Goal: Check status

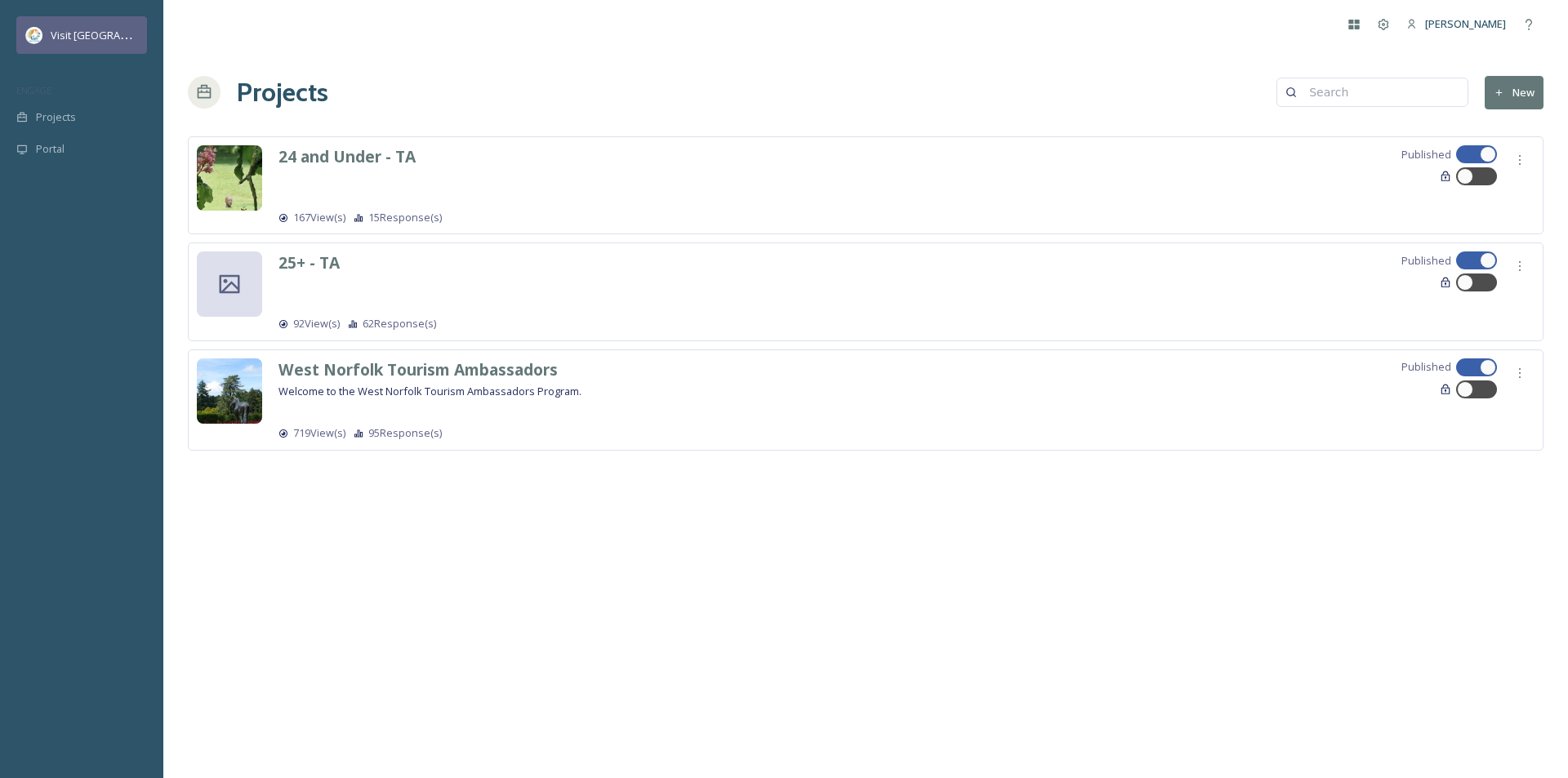
click at [76, 39] on span "Visit [GEOGRAPHIC_DATA]" at bounding box center [114, 34] width 127 height 16
click at [498, 294] on div "25+ - TA Published 92 View(s) 62 Response(s)" at bounding box center [906, 291] width 1255 height 80
click at [1389, 23] on icon at bounding box center [1384, 24] width 11 height 11
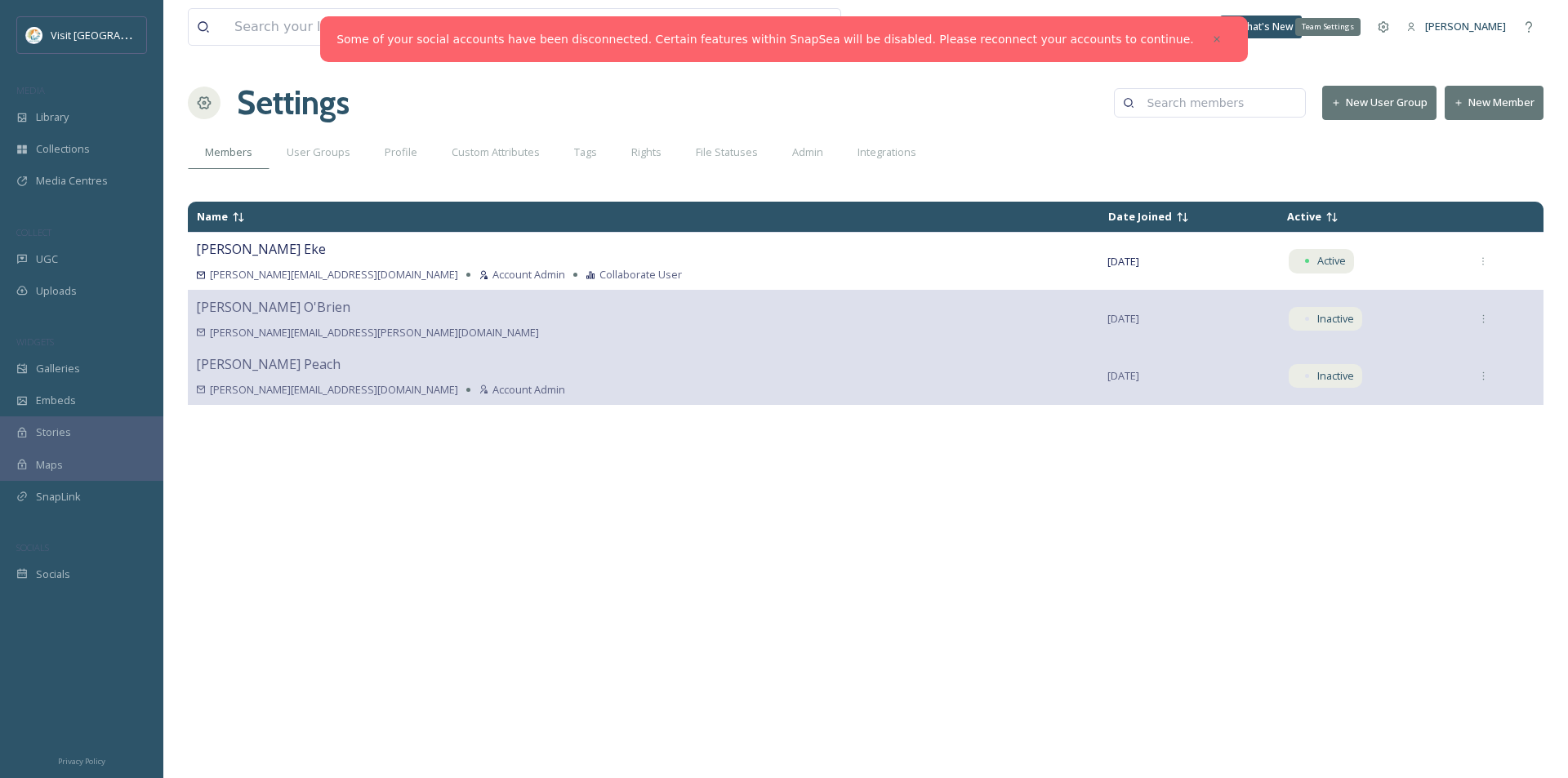
click at [1389, 23] on icon at bounding box center [1384, 27] width 11 height 11
click at [1359, 28] on icon at bounding box center [1355, 27] width 11 height 10
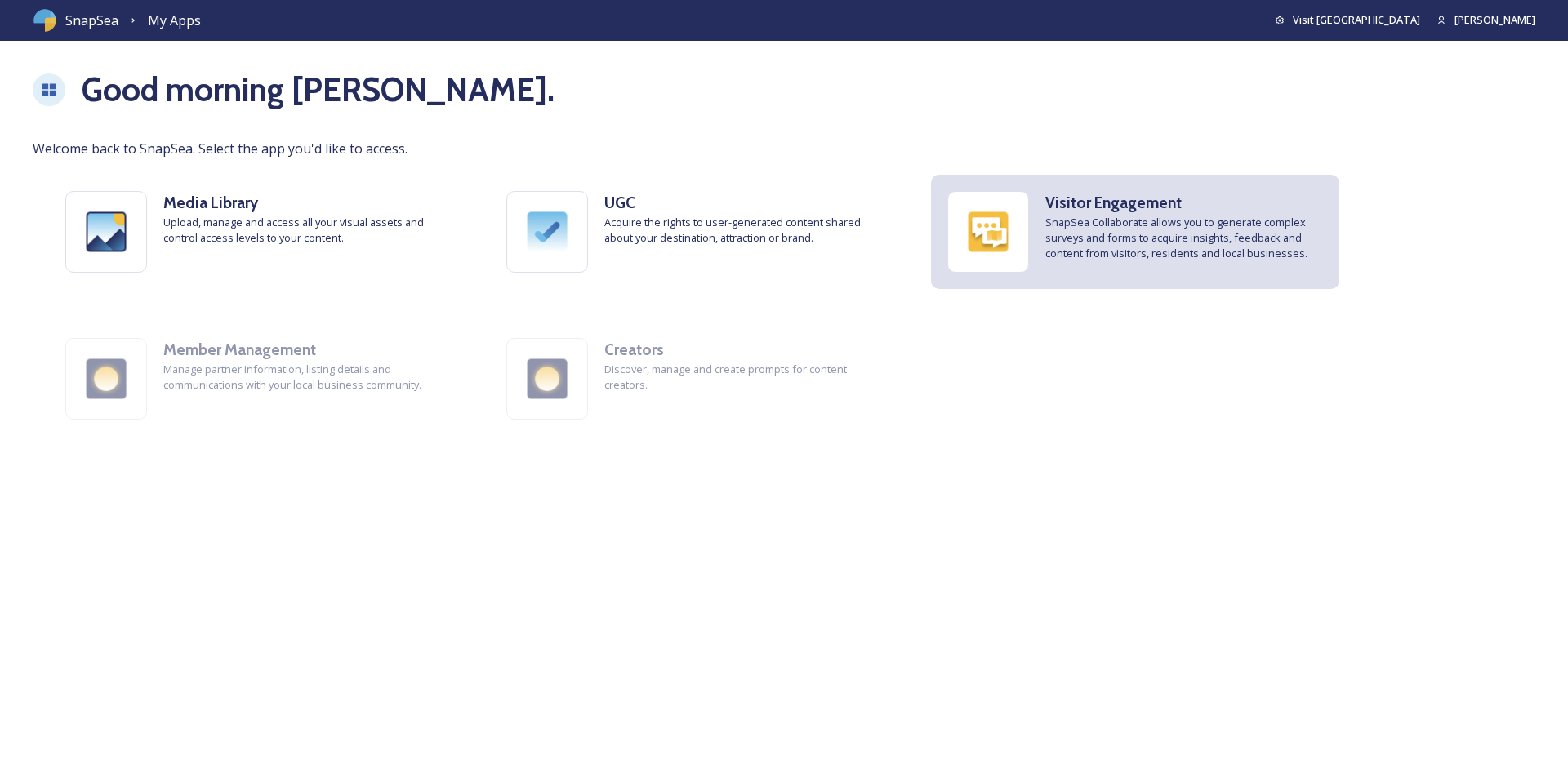
click at [1112, 221] on span "SnapSea Collaborate allows you to generate complex surveys and forms to acquire…" at bounding box center [1184, 237] width 278 height 47
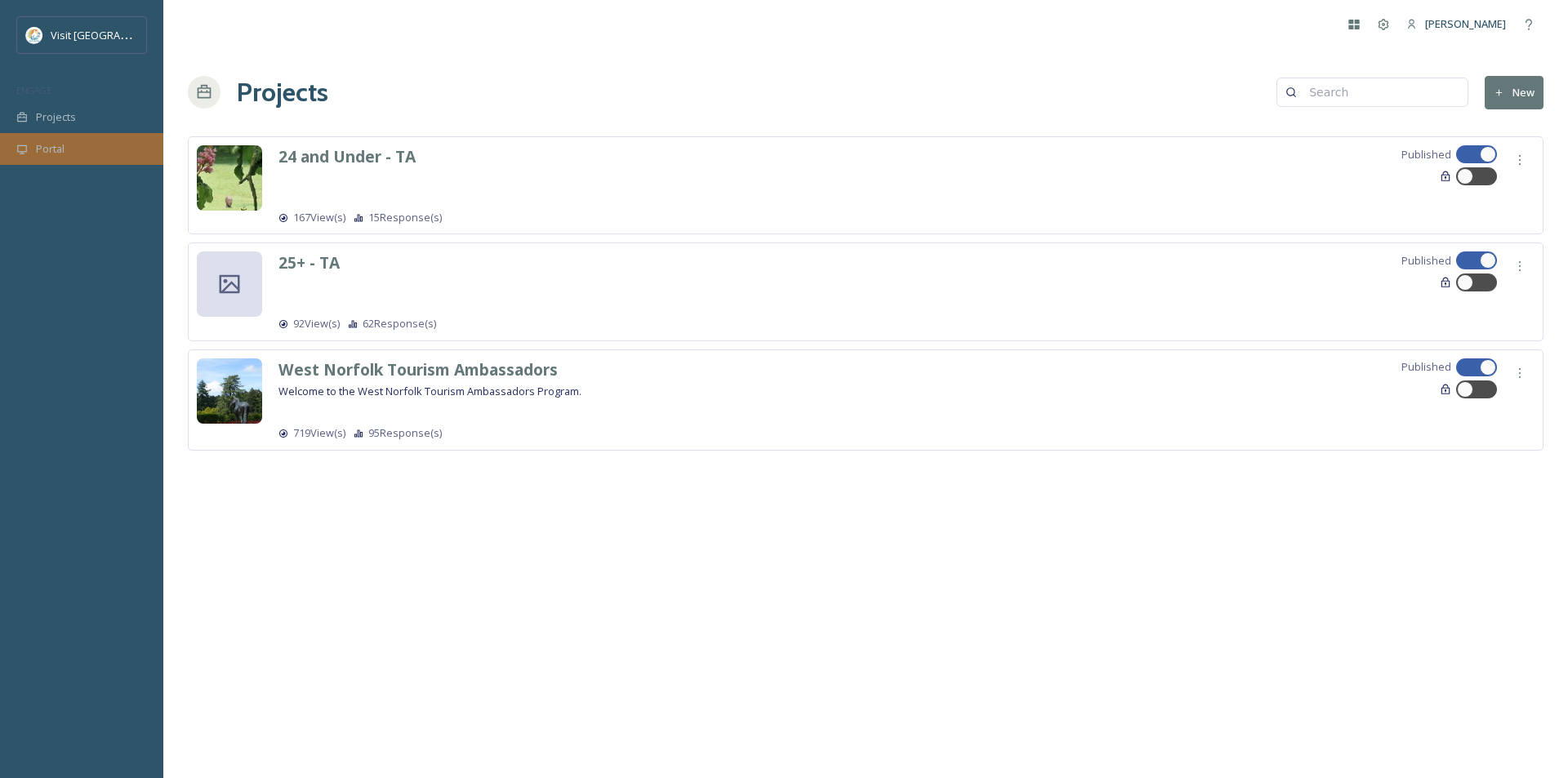
click at [64, 150] on span "Portal" at bounding box center [50, 149] width 29 height 16
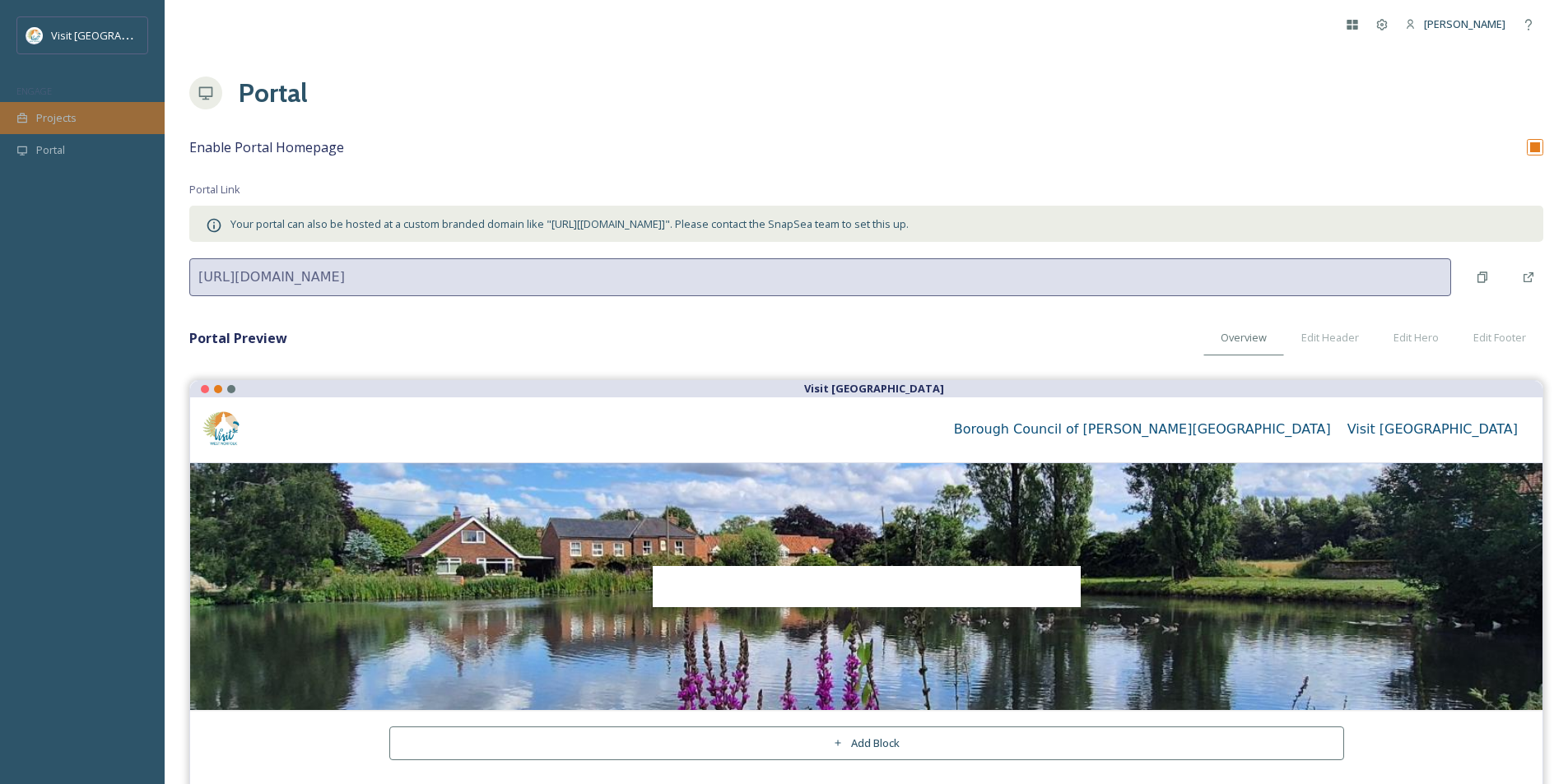
click at [56, 121] on span "Projects" at bounding box center [57, 118] width 41 height 16
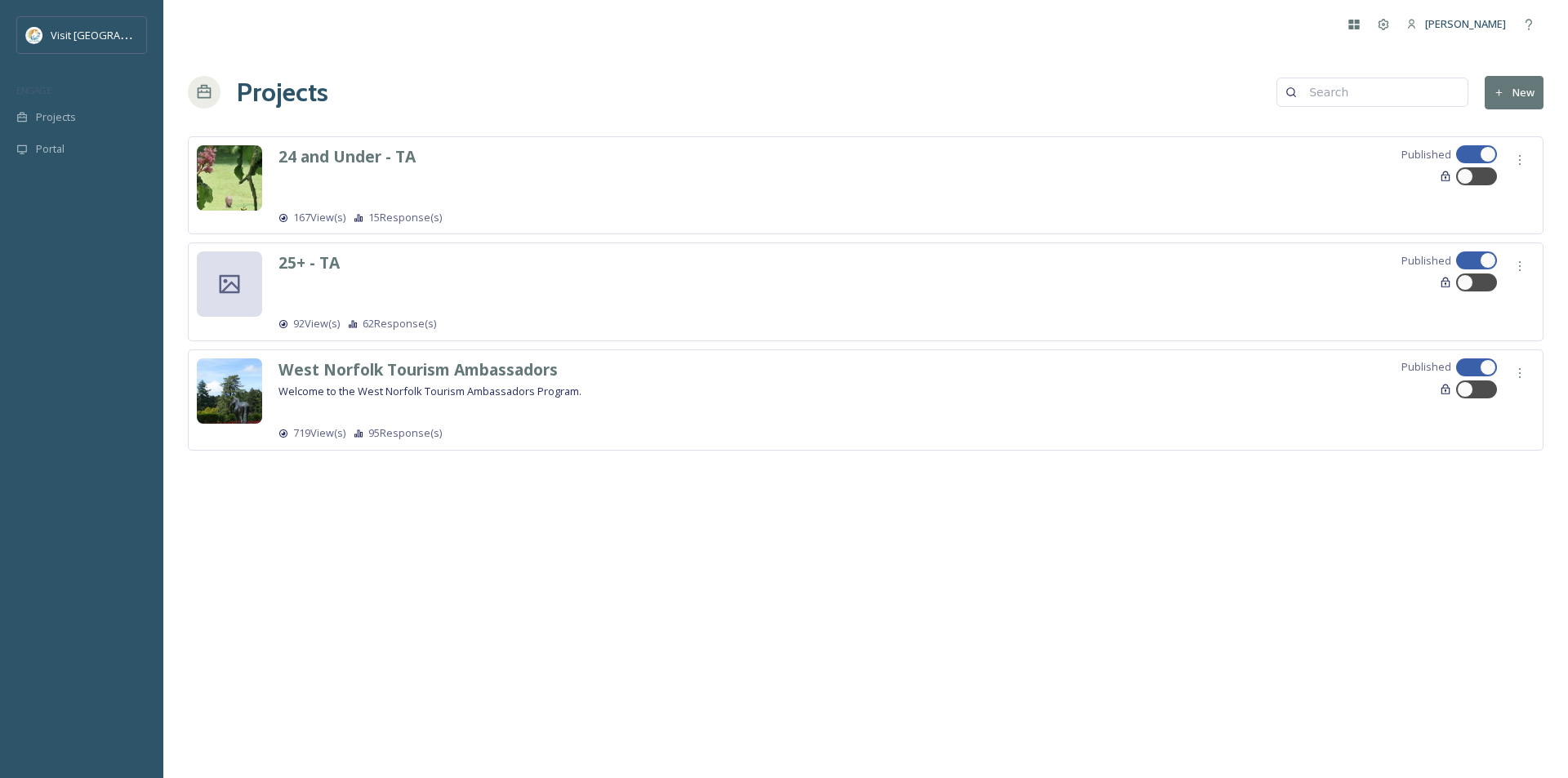
click at [887, 187] on div "24 and Under - TA Published 167 View(s) 15 Response(s)" at bounding box center [906, 185] width 1255 height 80
click at [389, 151] on strong "24 and Under - TA" at bounding box center [347, 156] width 137 height 22
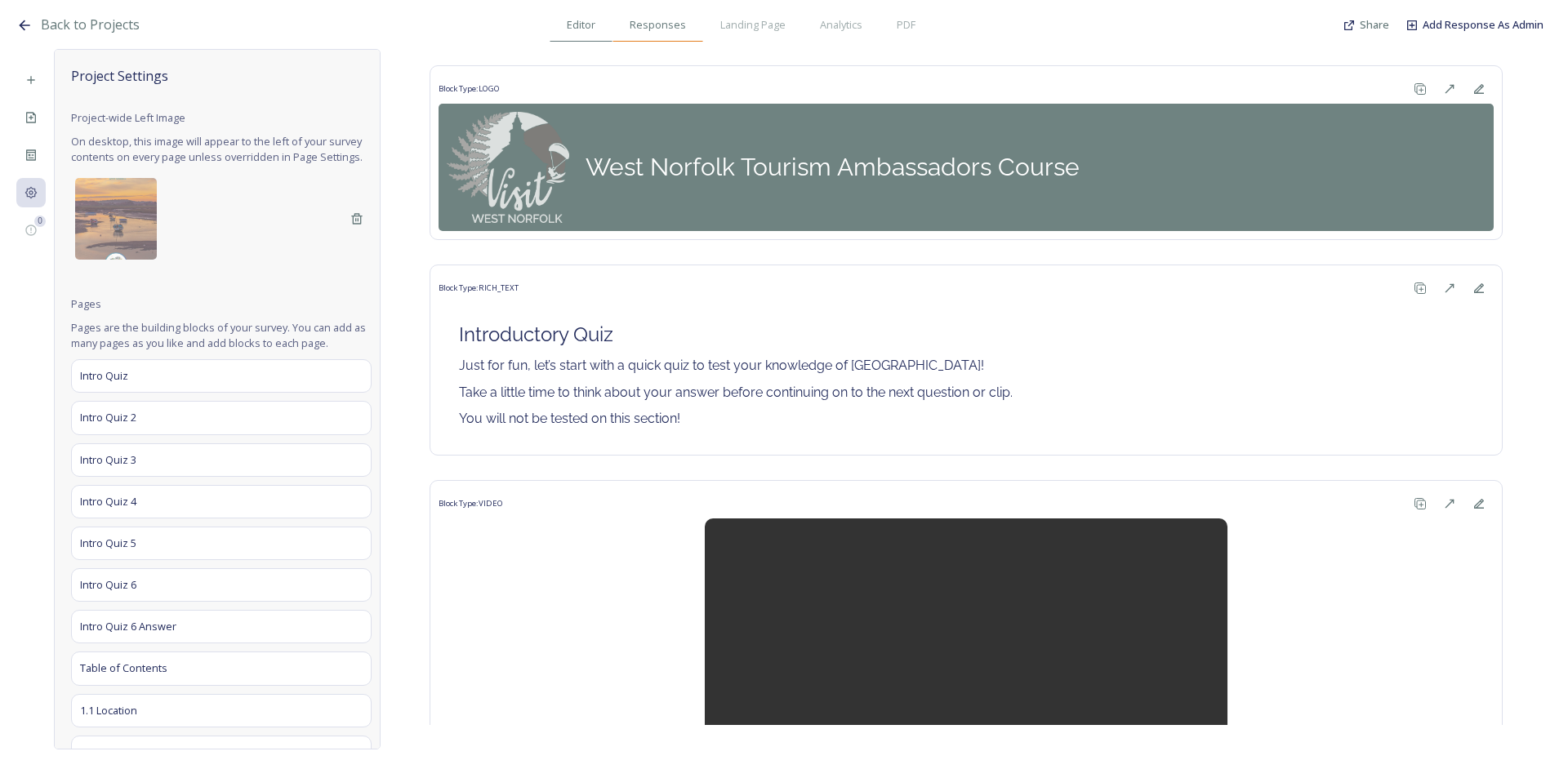
click at [651, 26] on span "Responses" at bounding box center [658, 25] width 56 height 16
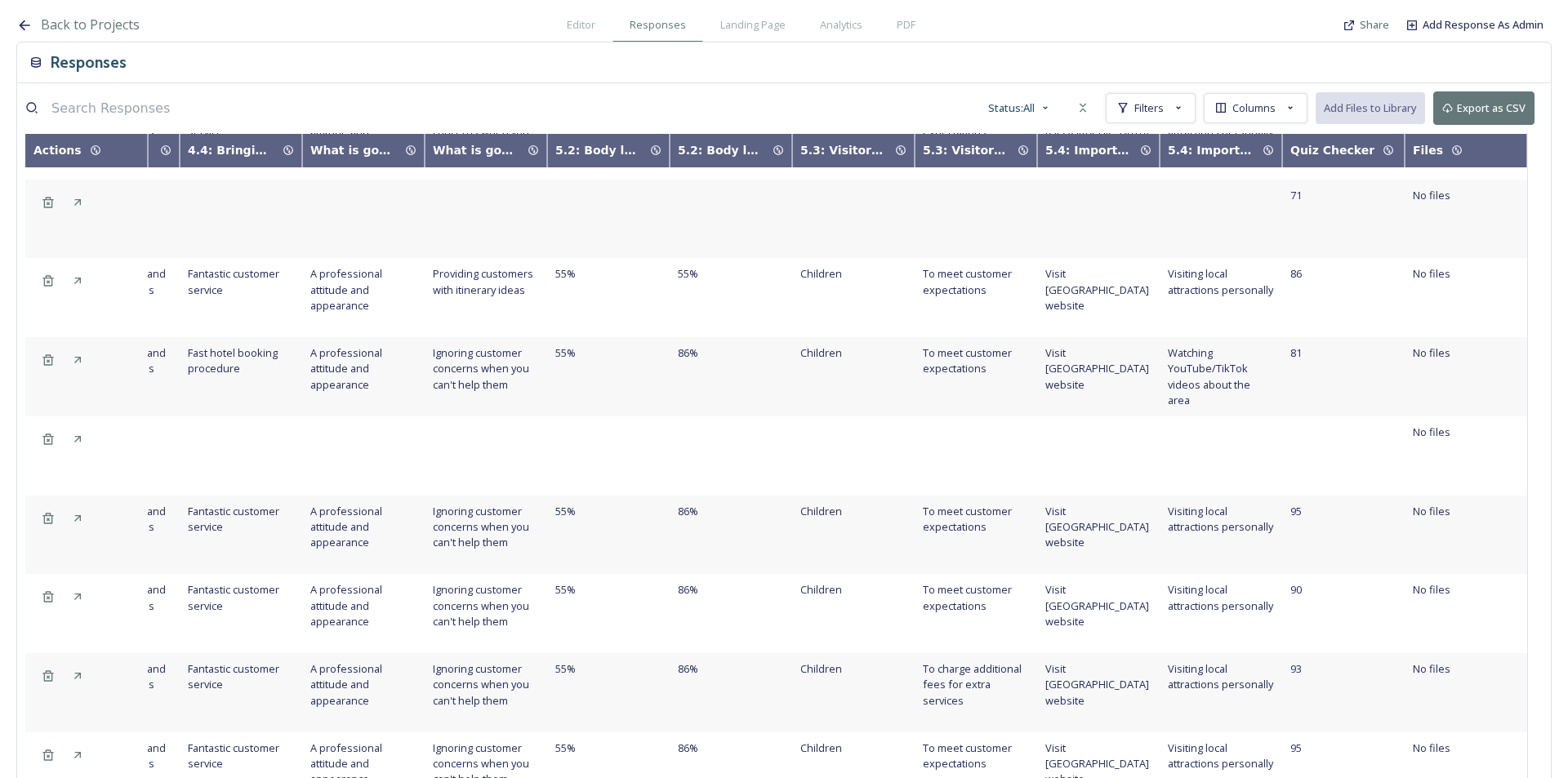
scroll to position [0, 5003]
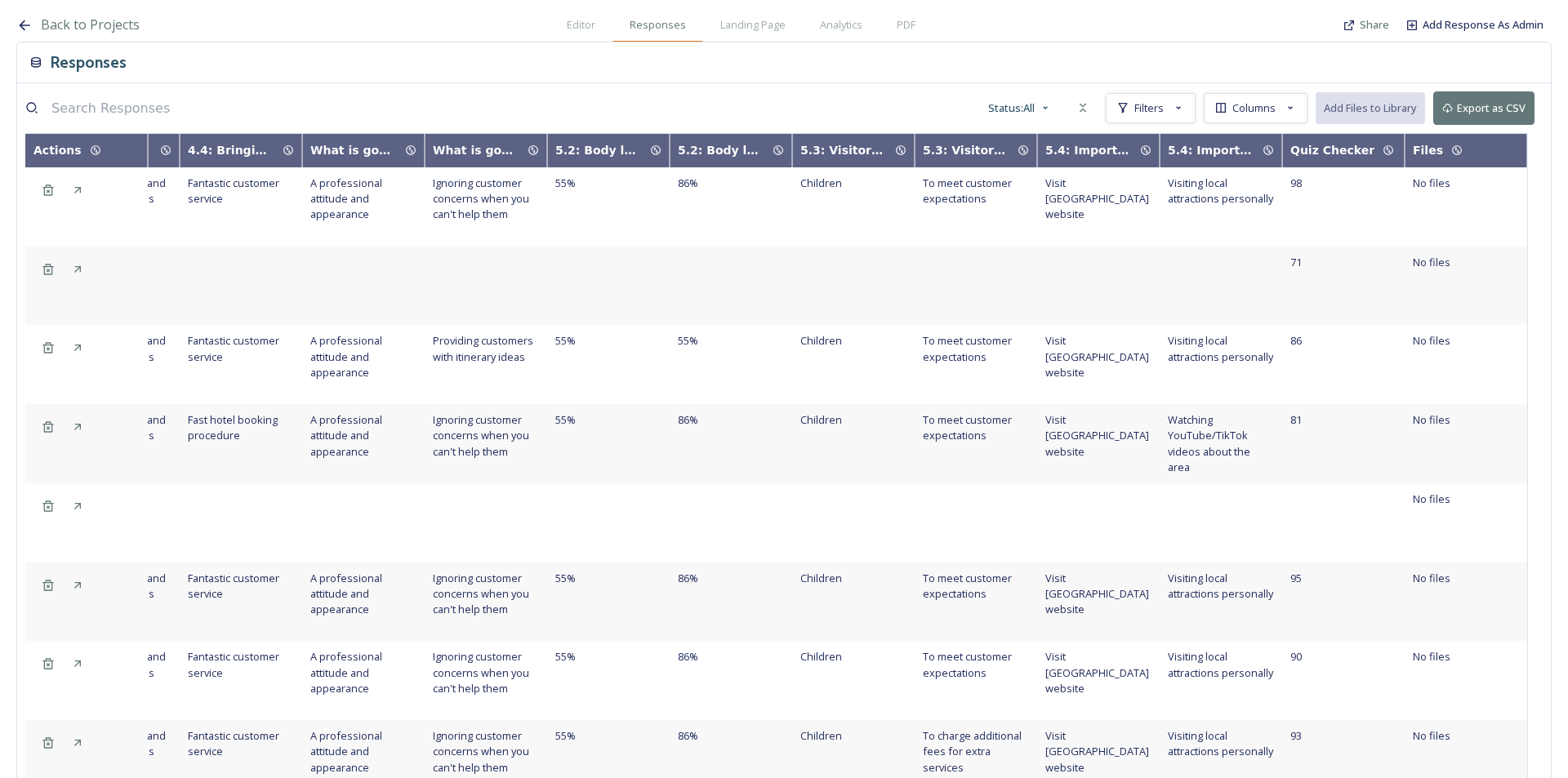
click at [664, 28] on span "Responses" at bounding box center [658, 25] width 56 height 16
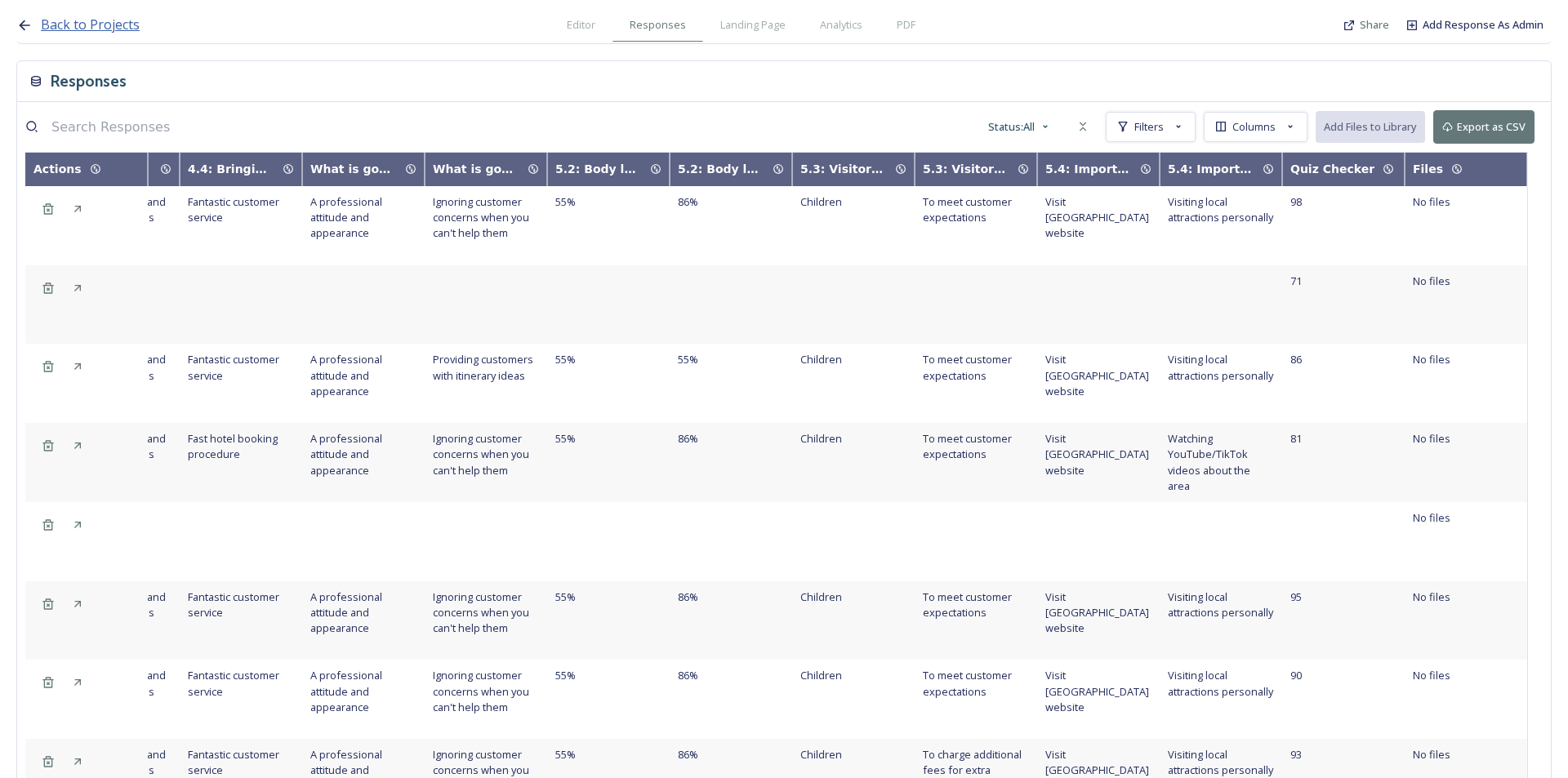
click at [68, 24] on span "Back to Projects" at bounding box center [89, 25] width 98 height 18
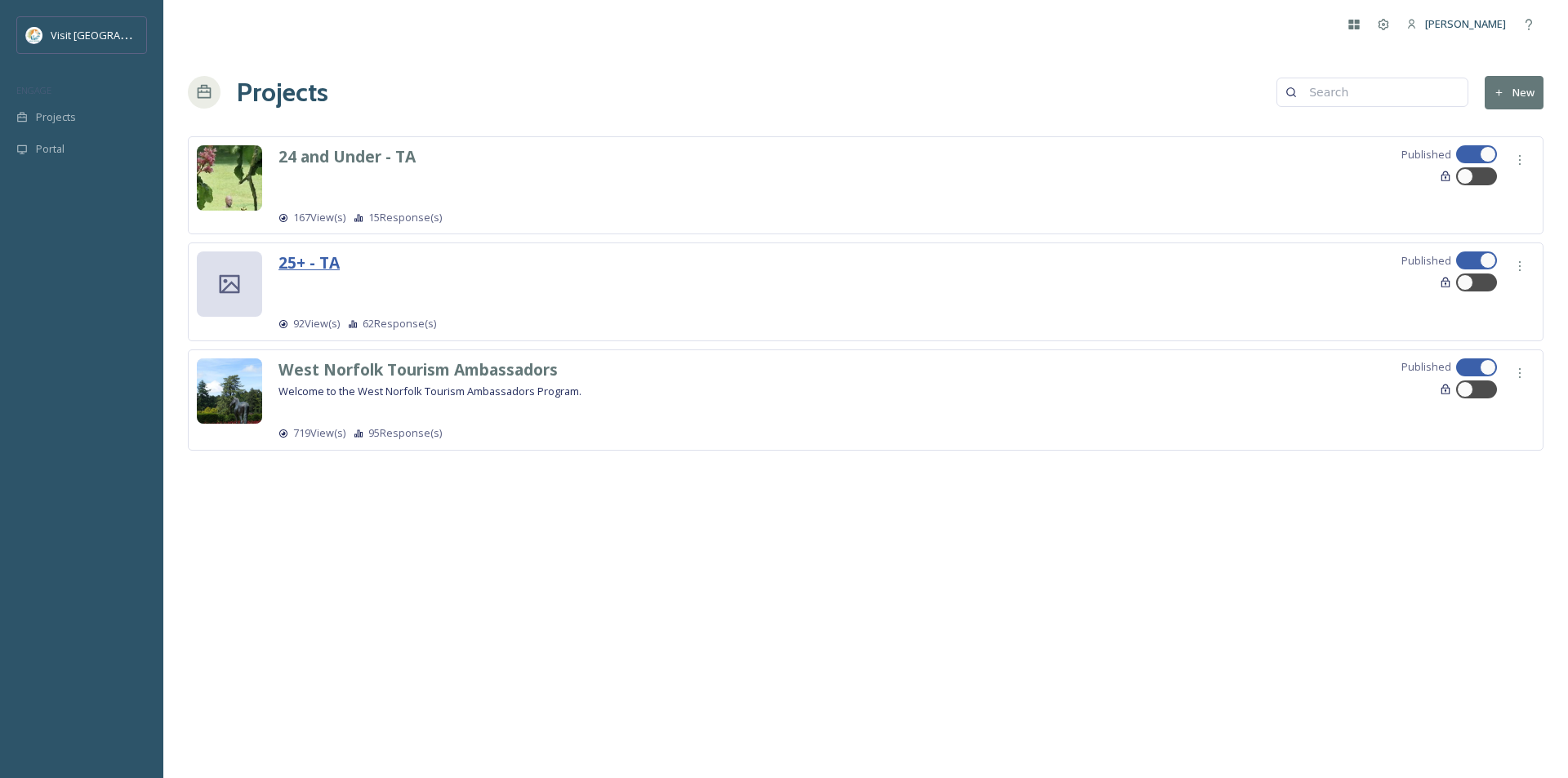
click at [329, 261] on strong "25+ - TA" at bounding box center [309, 262] width 62 height 22
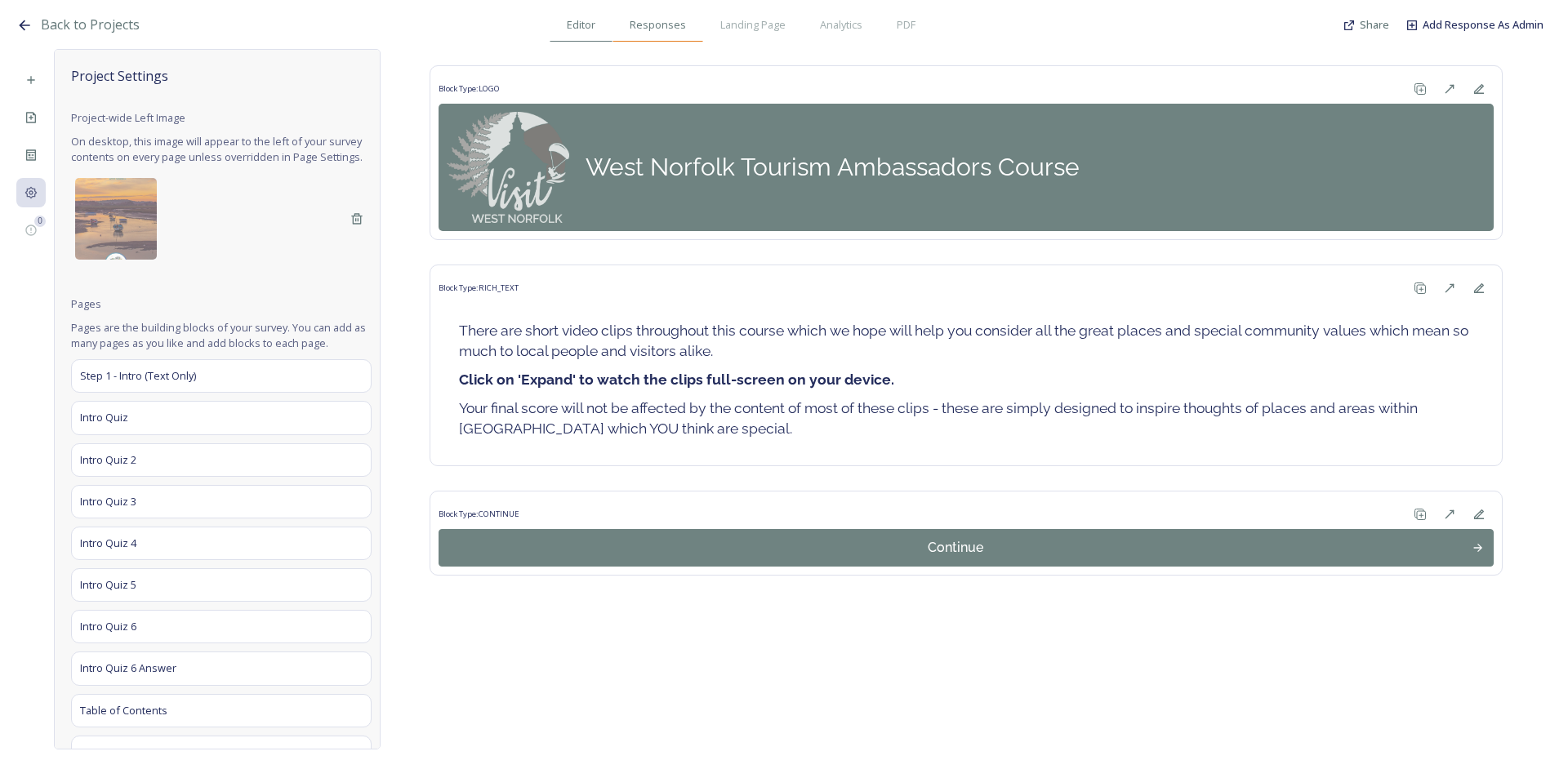
click at [671, 32] on span "Responses" at bounding box center [658, 25] width 56 height 16
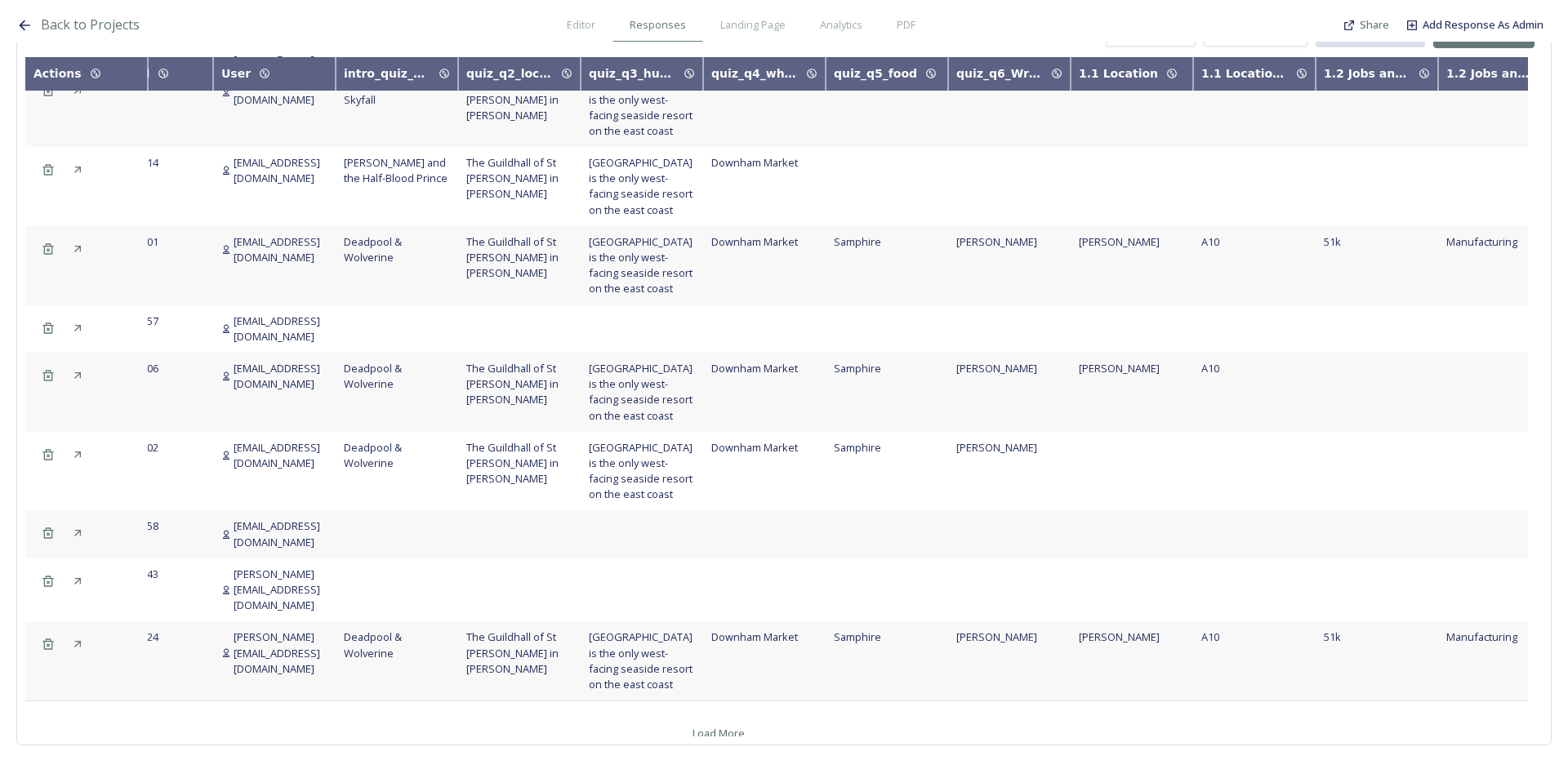
scroll to position [764, 0]
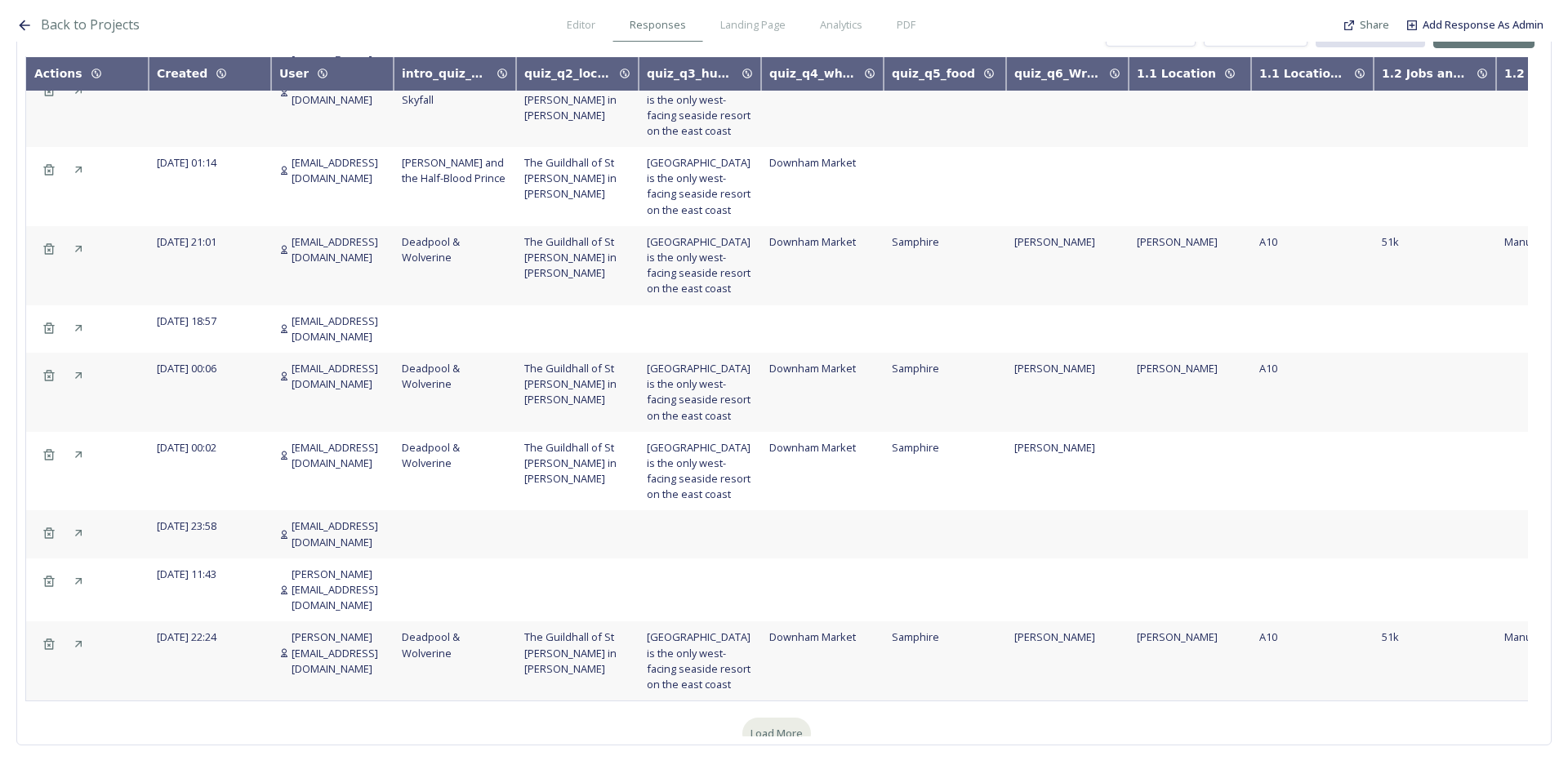
click at [759, 726] on span "Load More" at bounding box center [776, 733] width 52 height 16
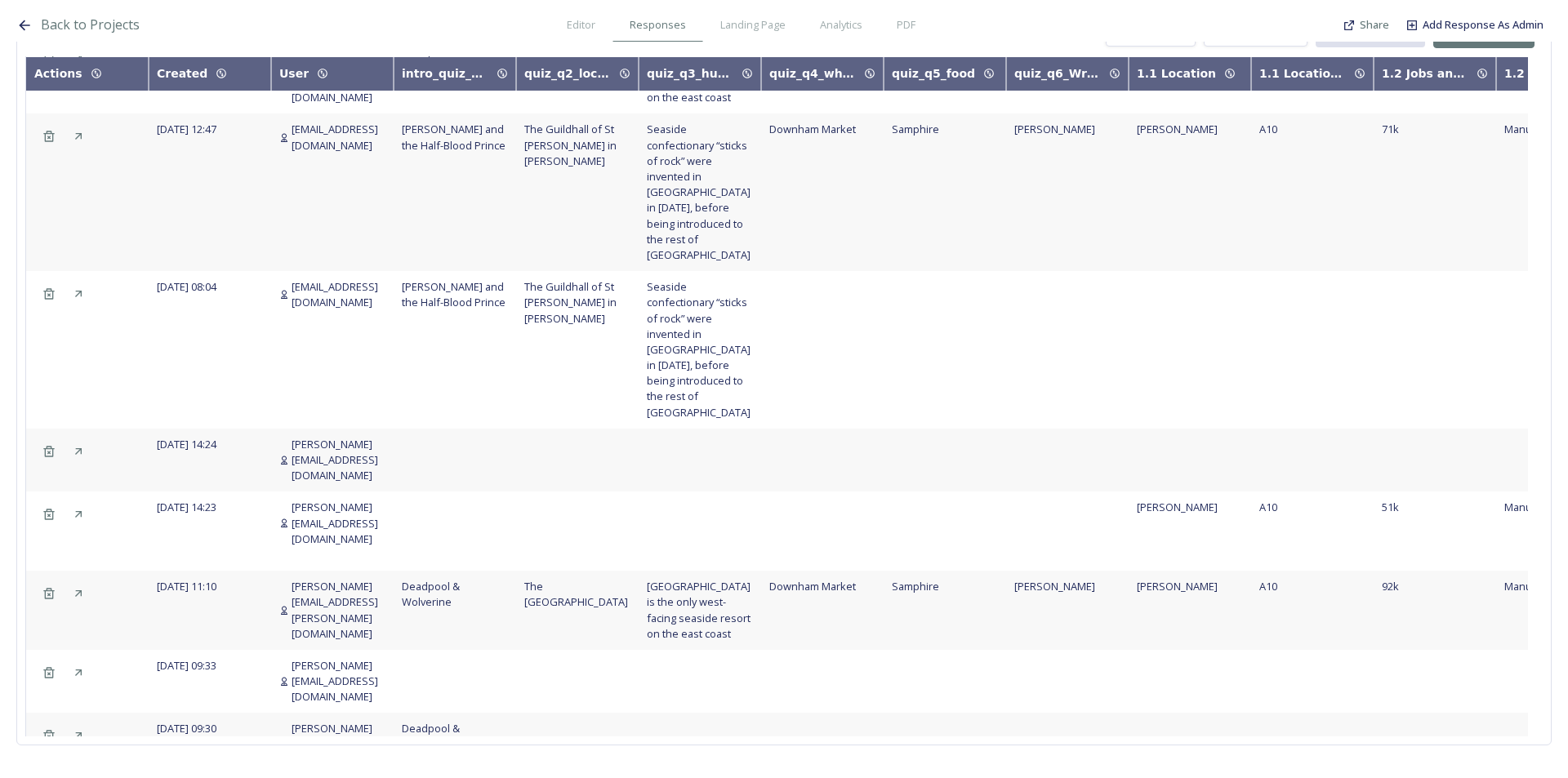
scroll to position [2254, 0]
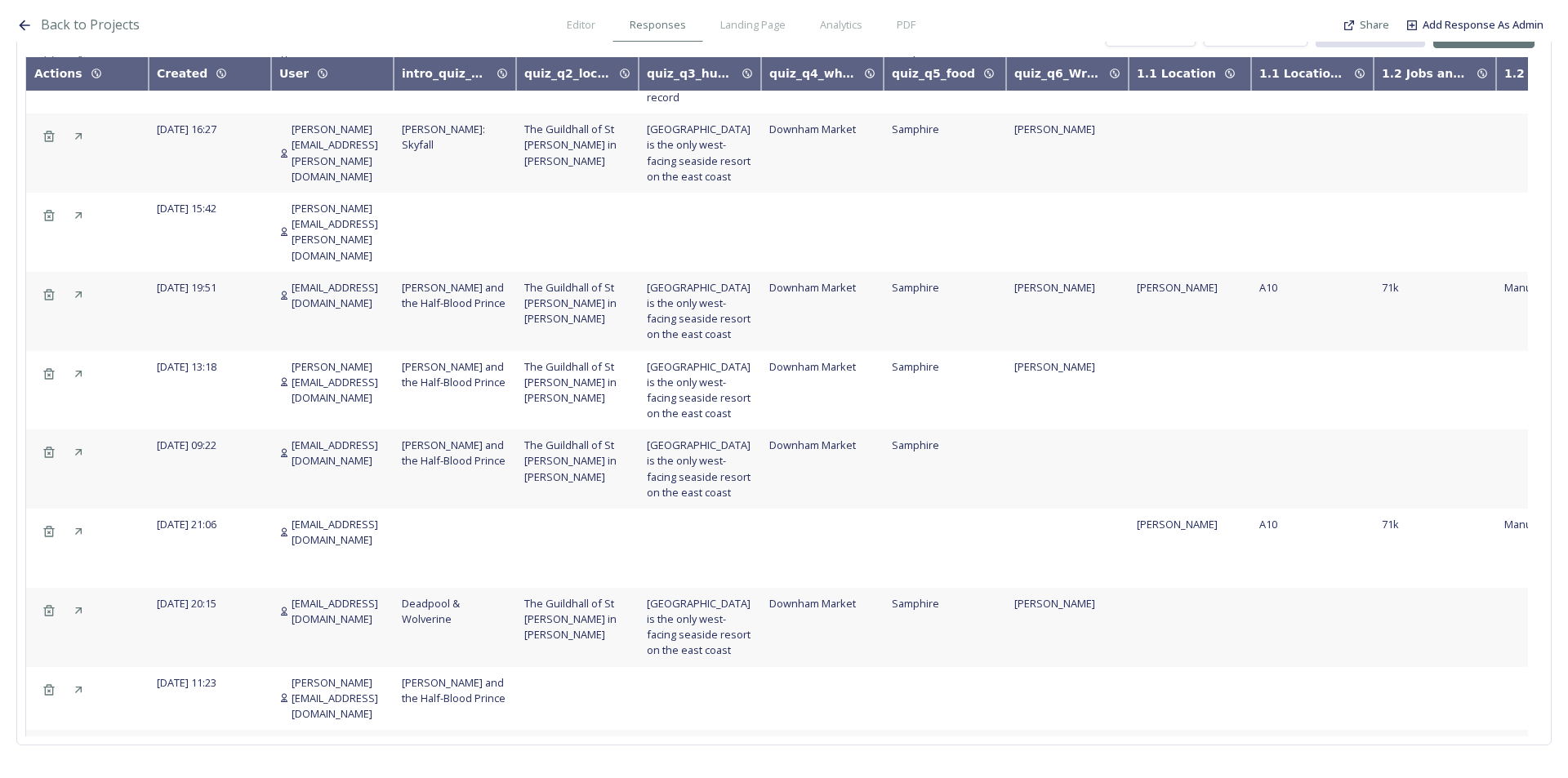
scroll to position [3673, 0]
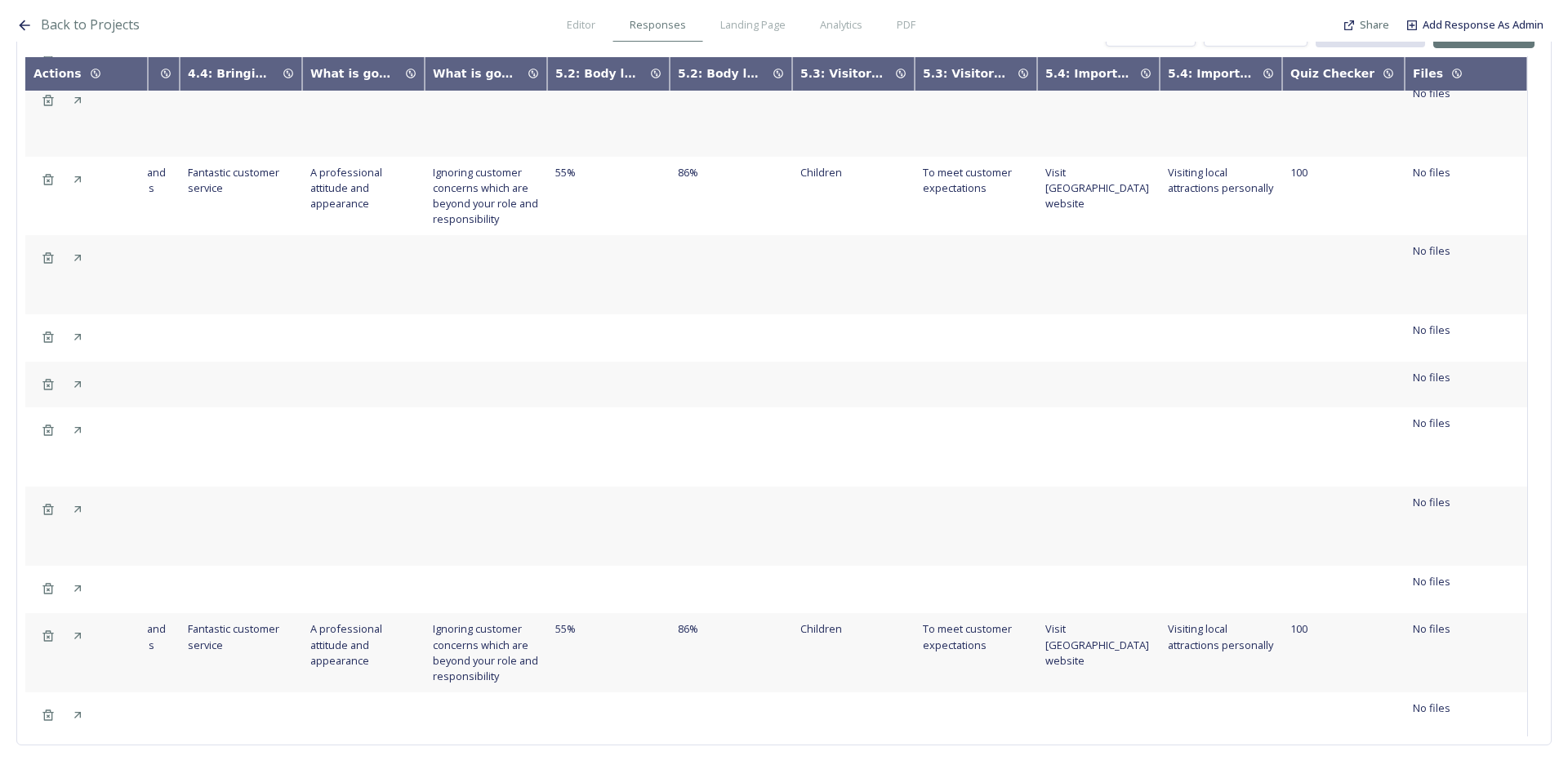
scroll to position [0, 5003]
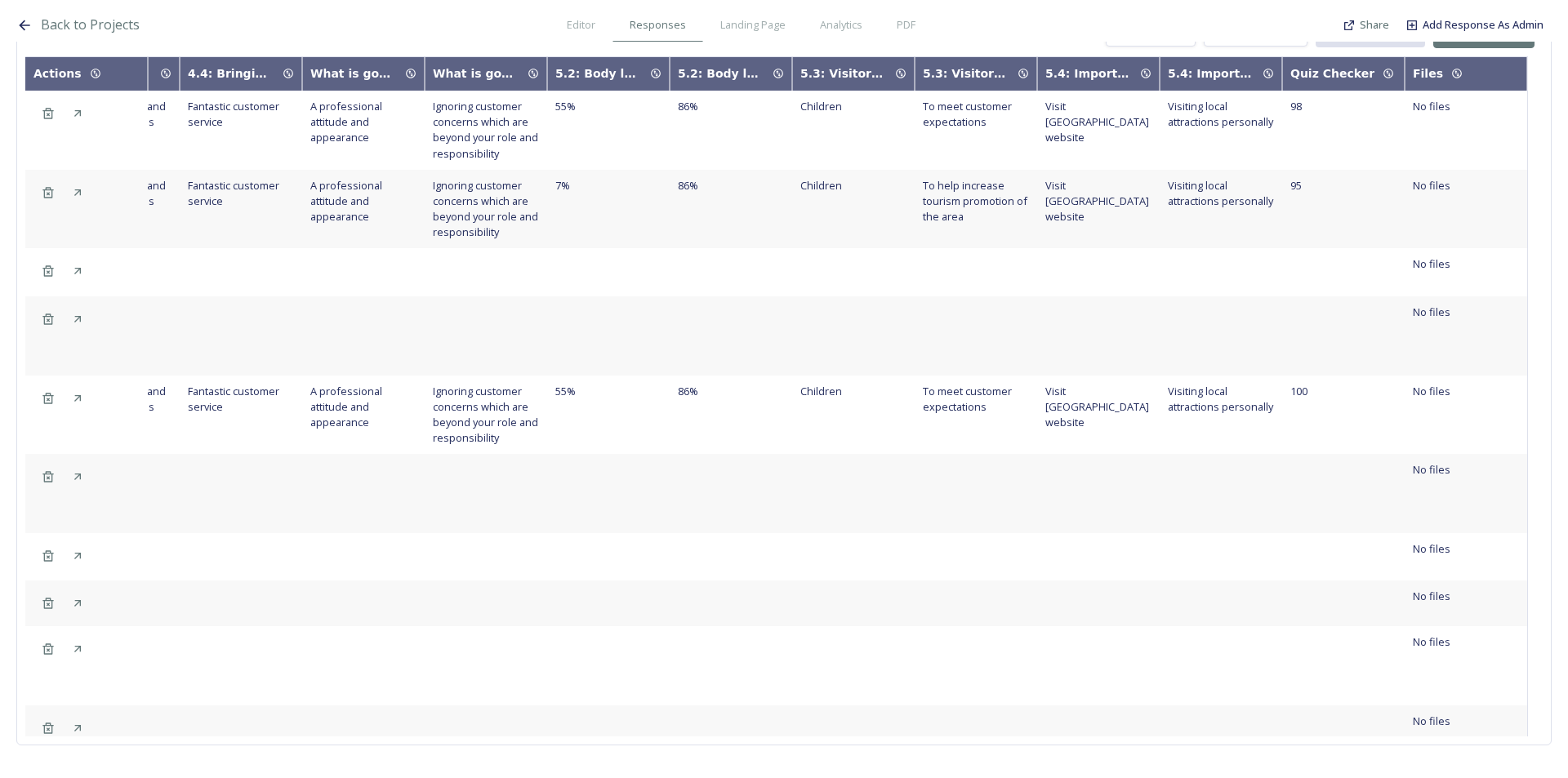
click at [1316, 69] on div "Quiz Checker" at bounding box center [1332, 74] width 84 height 17
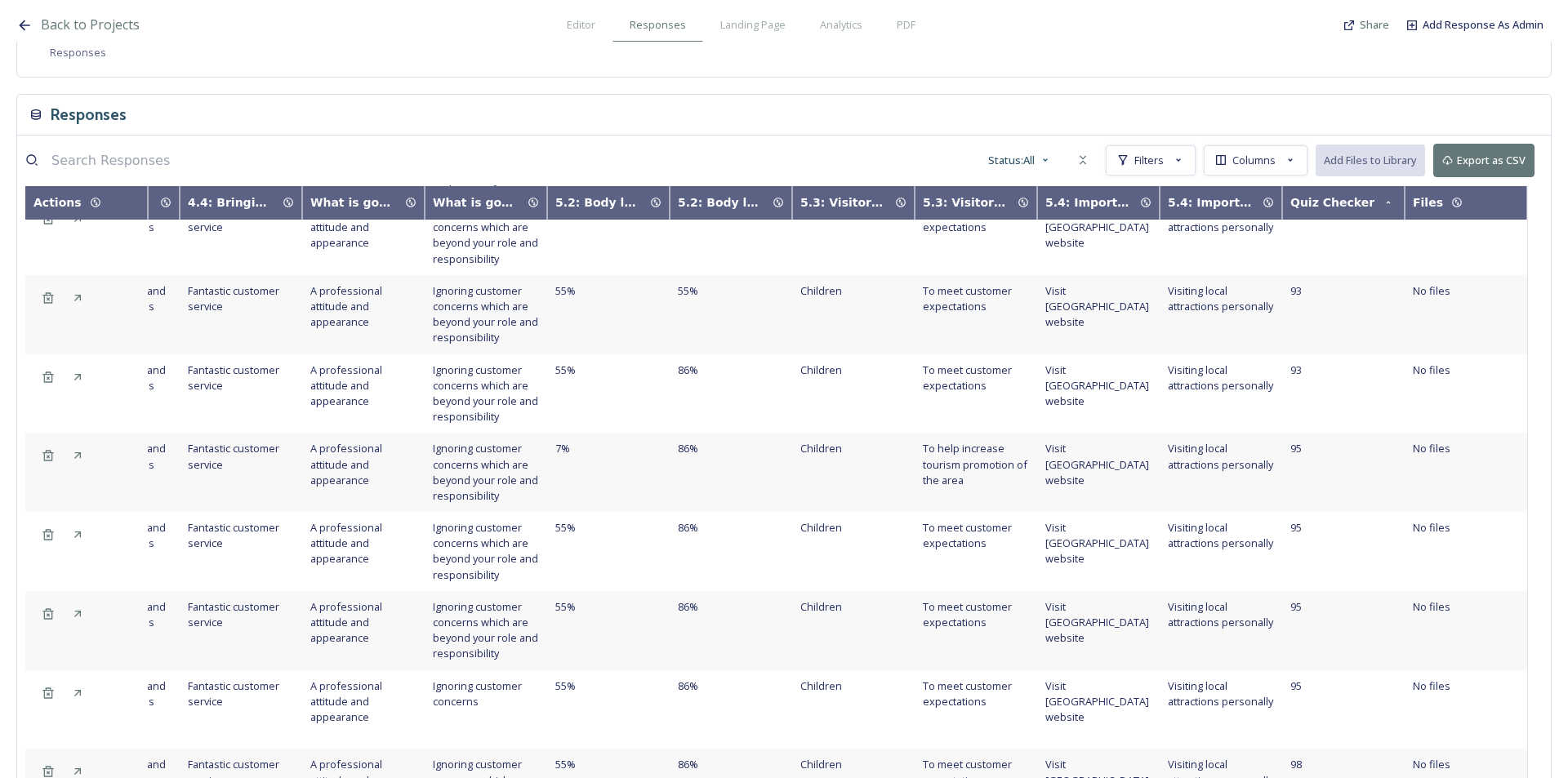
scroll to position [0, 0]
